Goal: Information Seeking & Learning: Learn about a topic

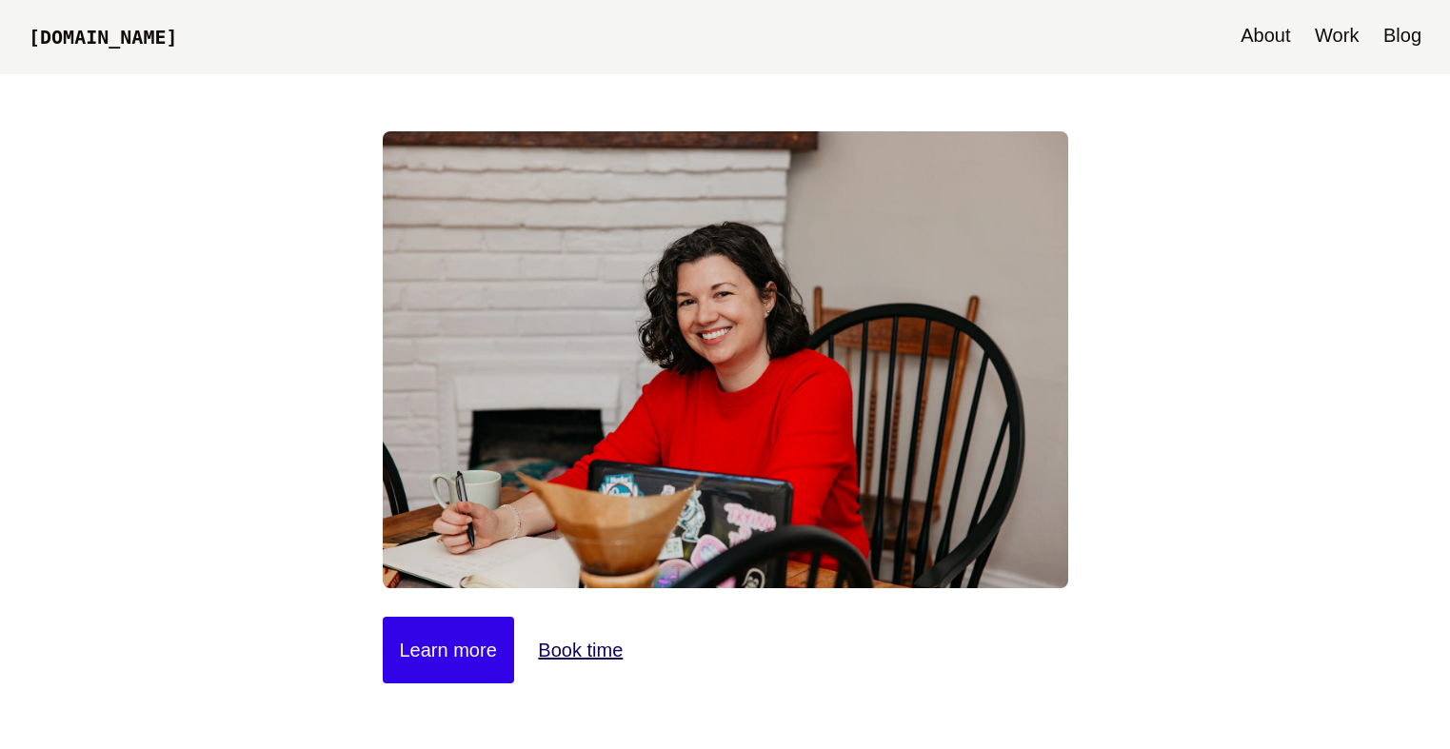
click at [1417, 29] on link "Blog" at bounding box center [1402, 37] width 57 height 74
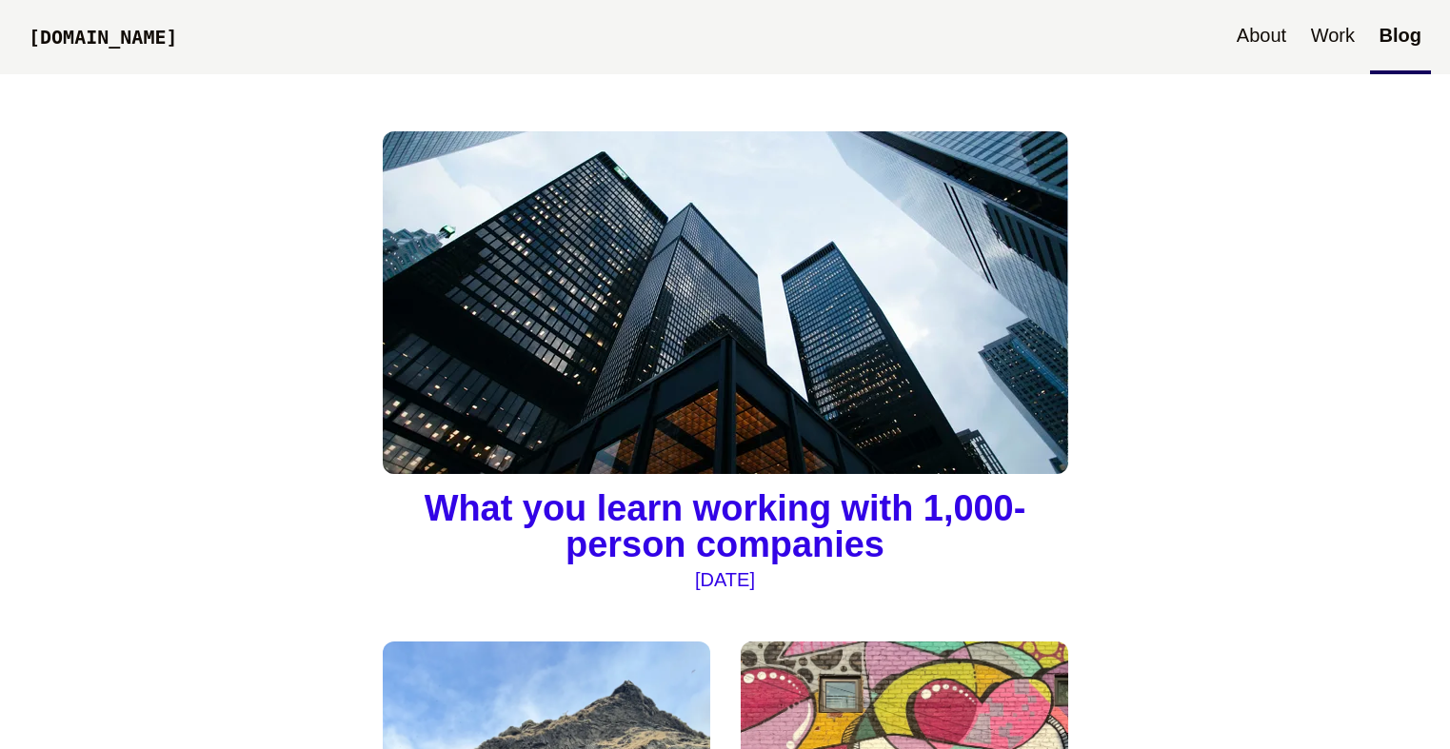
click at [723, 307] on img at bounding box center [725, 302] width 685 height 343
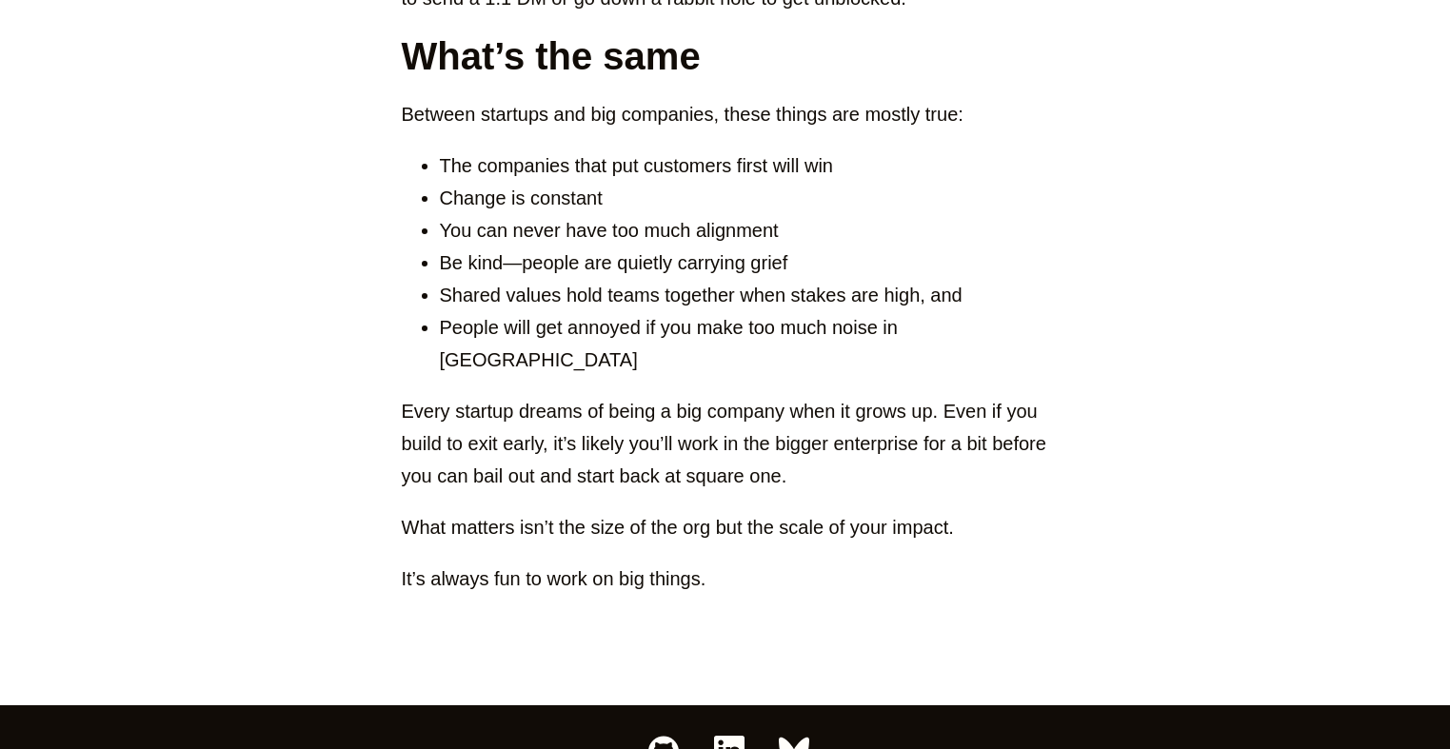
scroll to position [3424, 0]
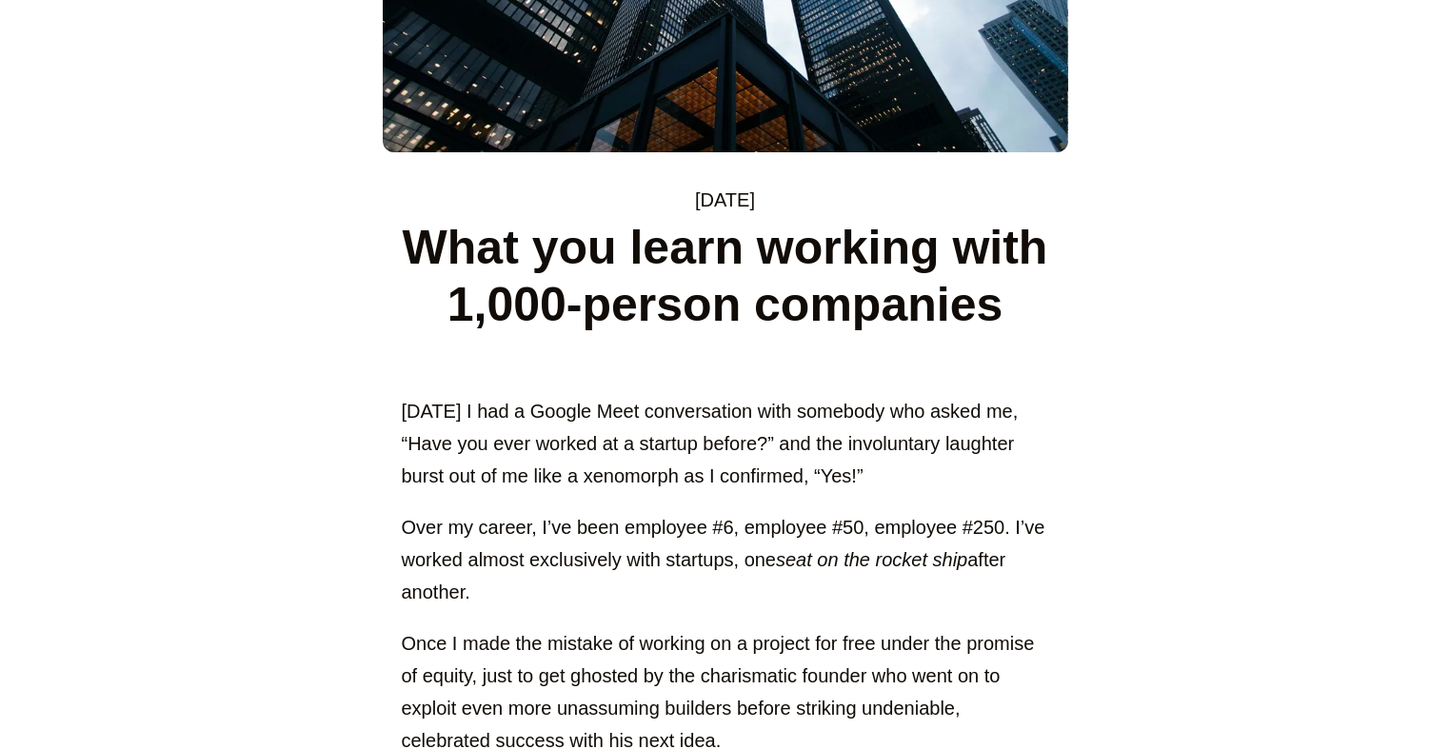
scroll to position [0, 0]
